Goal: Navigation & Orientation: Find specific page/section

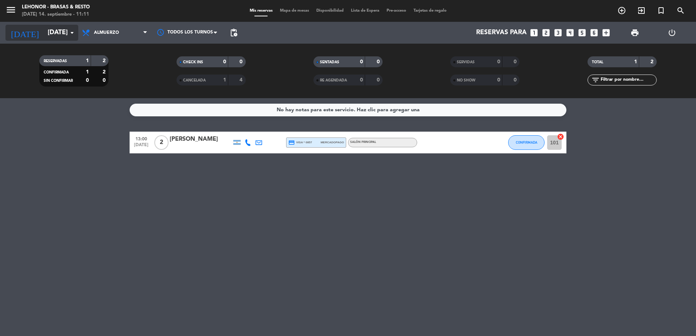
click at [18, 32] on icon "[DATE]" at bounding box center [24, 33] width 39 height 16
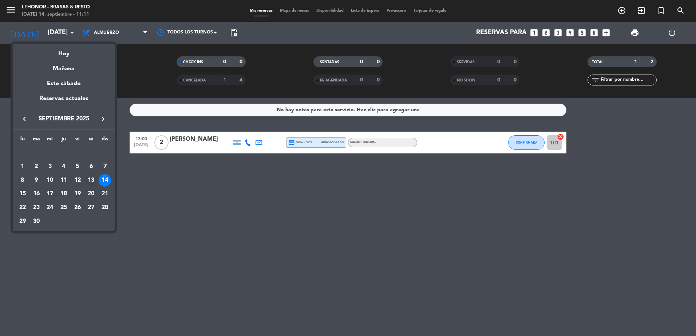
click at [89, 180] on div "13" at bounding box center [91, 180] width 12 height 12
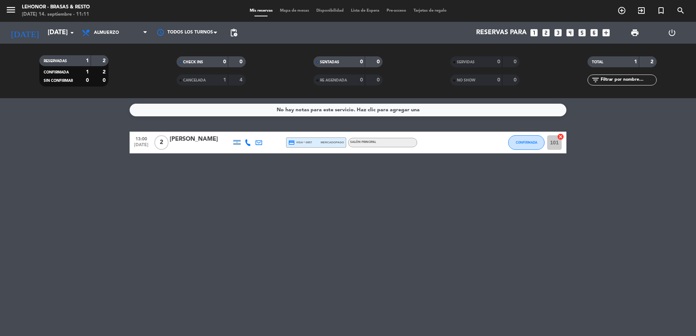
type input "[DATE]"
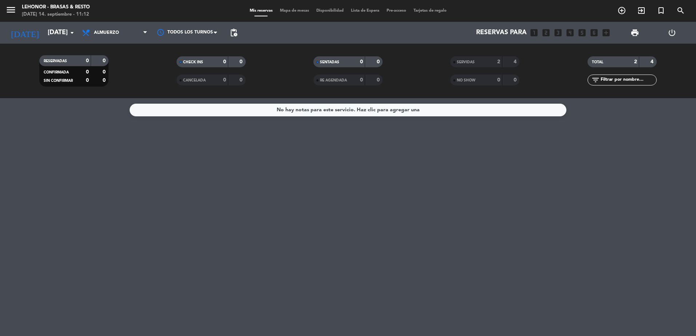
click at [293, 10] on span "Mapa de mesas" at bounding box center [294, 11] width 36 height 4
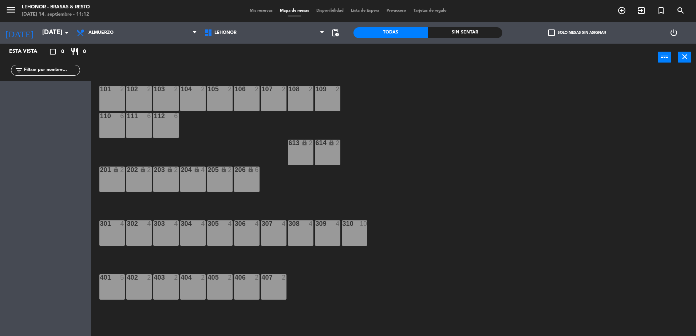
click at [326, 12] on span "Disponibilidad" at bounding box center [330, 11] width 35 height 4
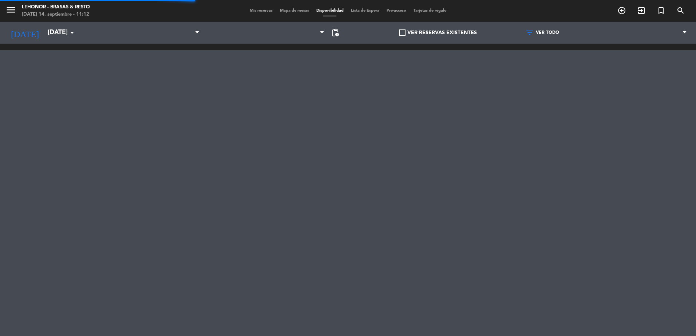
click at [366, 11] on span "Lista de Espera" at bounding box center [365, 11] width 36 height 4
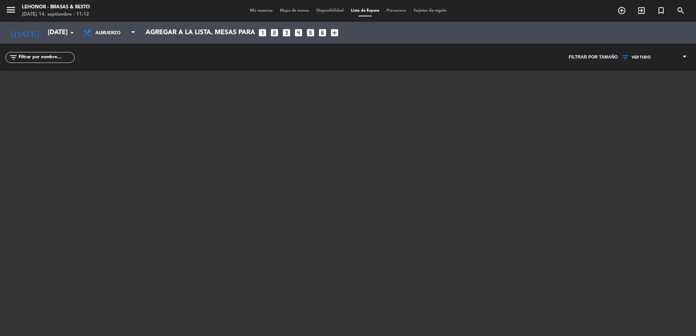
click at [399, 12] on span "Pre-acceso" at bounding box center [396, 11] width 27 height 4
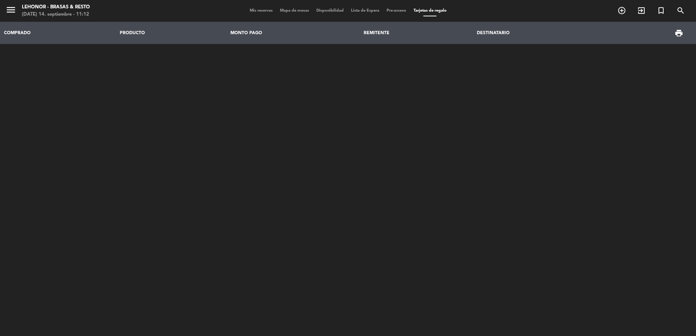
click at [300, 9] on span "Mapa de mesas" at bounding box center [294, 11] width 36 height 4
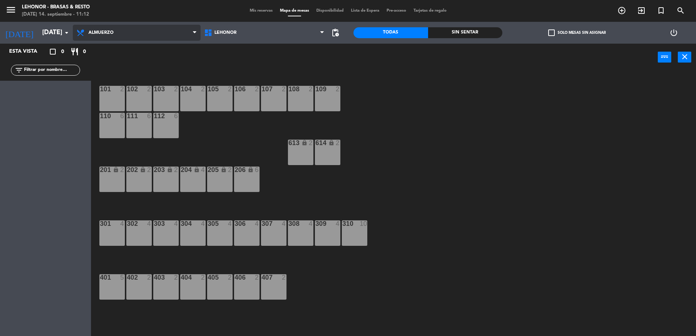
click at [96, 34] on span "Almuerzo" at bounding box center [100, 32] width 25 height 5
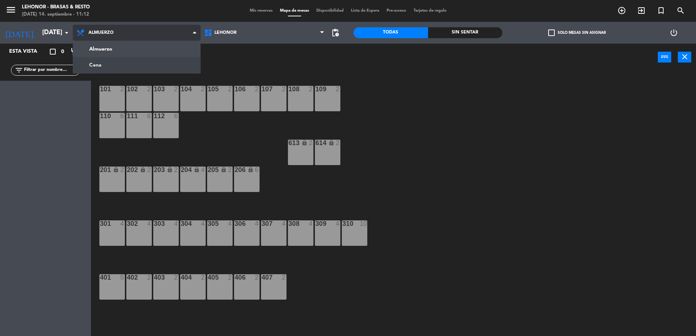
click at [122, 63] on ng-component "menu [PERSON_NAME] - Brasas & Resto [DATE] 14. septiembre - 11:12 Mis reservas …" at bounding box center [348, 169] width 696 height 338
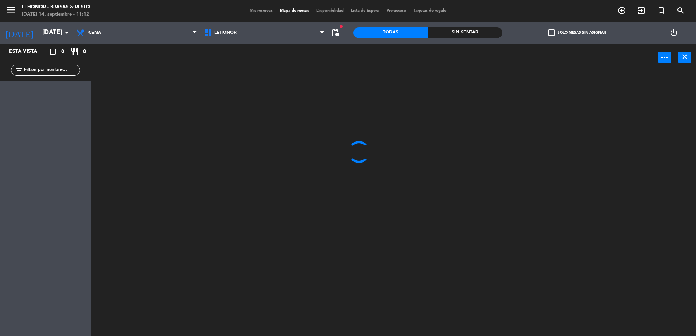
click at [253, 11] on span "Mis reservas" at bounding box center [261, 11] width 30 height 4
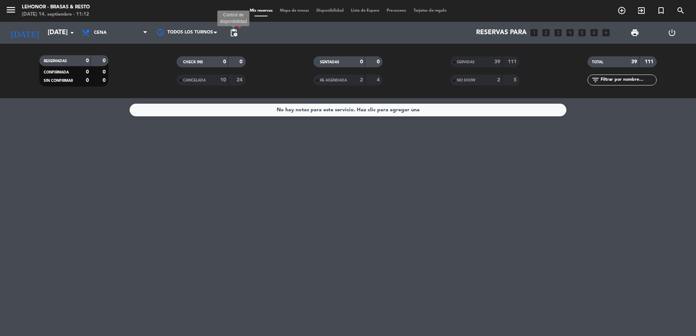
click at [236, 31] on span "pending_actions" at bounding box center [233, 32] width 9 height 9
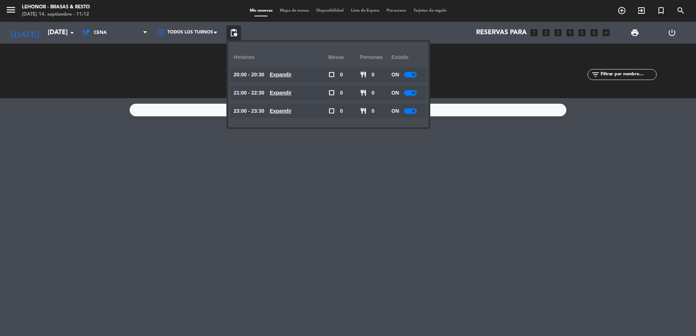
click at [254, 12] on span "Mis reservas" at bounding box center [261, 11] width 30 height 4
